Goal: Transaction & Acquisition: Purchase product/service

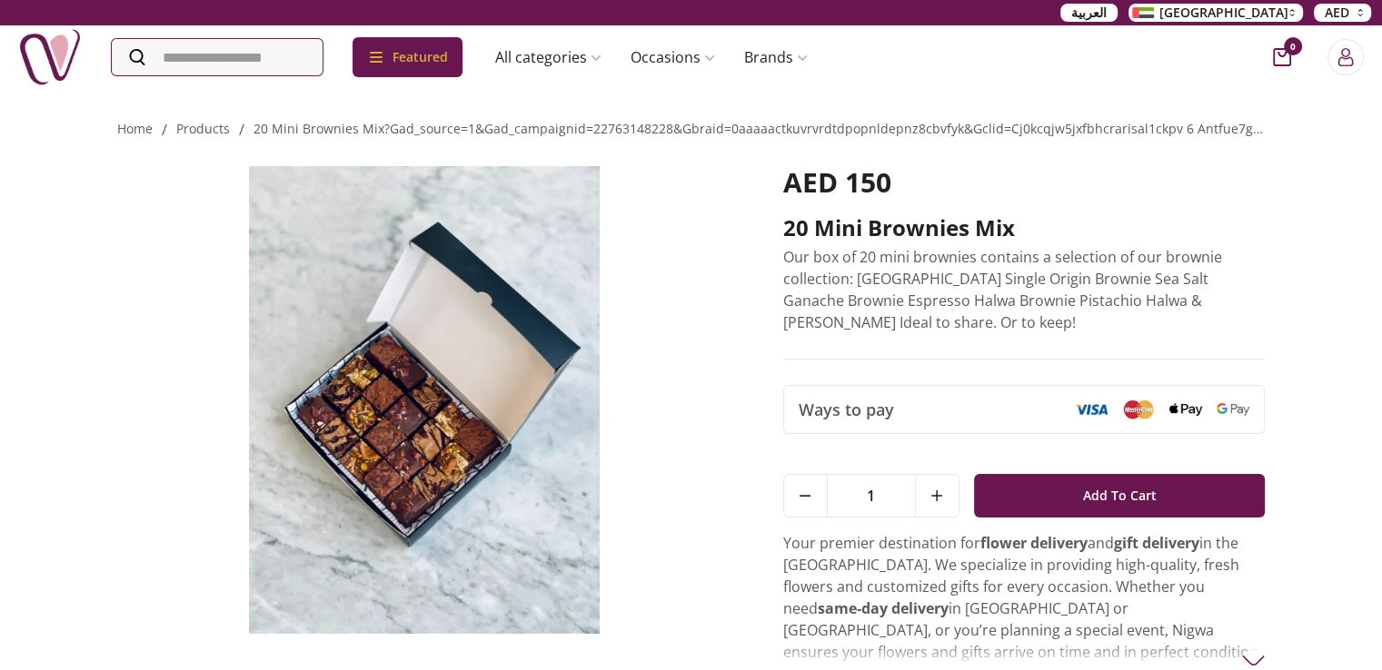
click at [347, 465] on img at bounding box center [424, 400] width 615 height 468
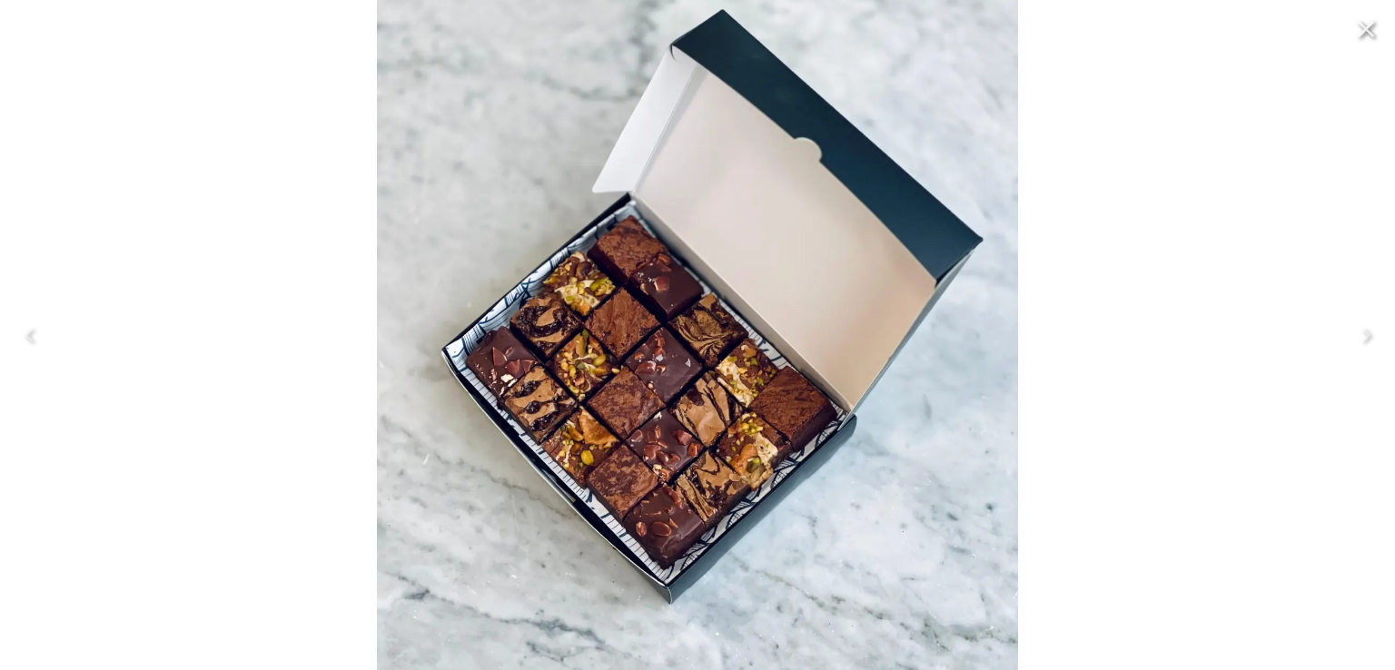
click at [198, 198] on div at bounding box center [697, 335] width 1395 height 670
